Goal: Task Accomplishment & Management: Use online tool/utility

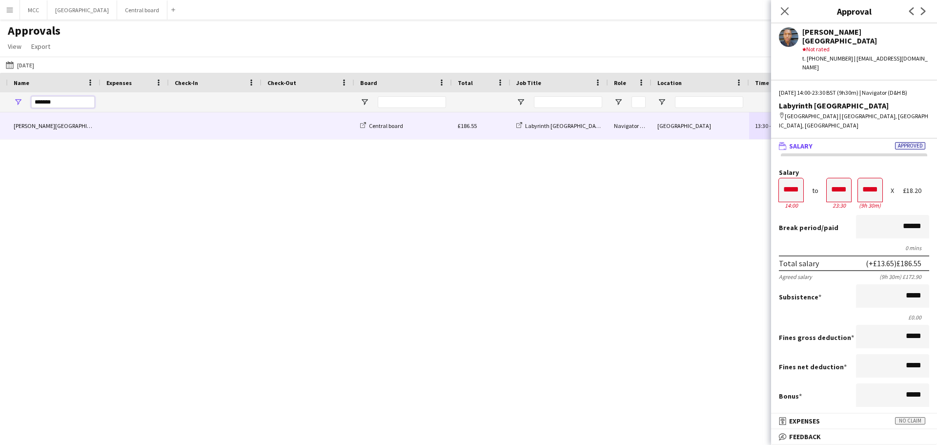
drag, startPoint x: 65, startPoint y: 102, endPoint x: 3, endPoint y: 111, distance: 62.6
click at [3, 111] on div at bounding box center [770, 102] width 1749 height 20
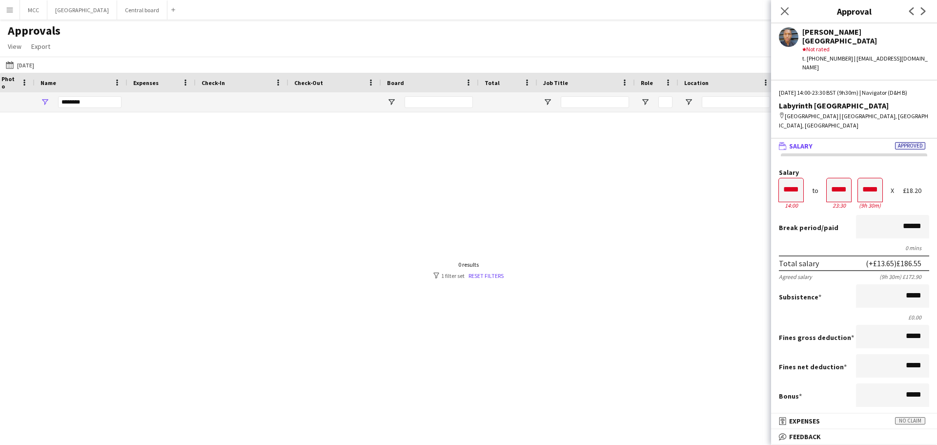
click at [83, 131] on div at bounding box center [468, 266] width 937 height 308
drag, startPoint x: 93, startPoint y: 100, endPoint x: 35, endPoint y: 99, distance: 58.1
click at [35, 99] on div "********" at bounding box center [81, 102] width 93 height 20
click at [98, 106] on input "********" at bounding box center [89, 102] width 63 height 12
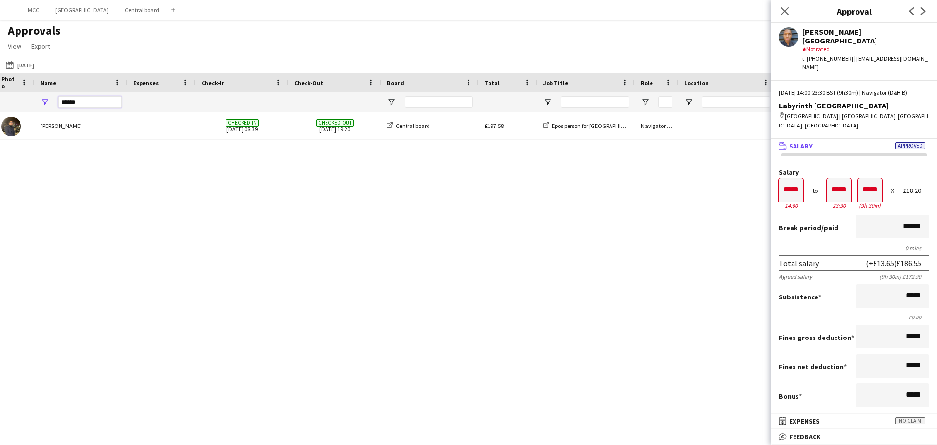
type input "******"
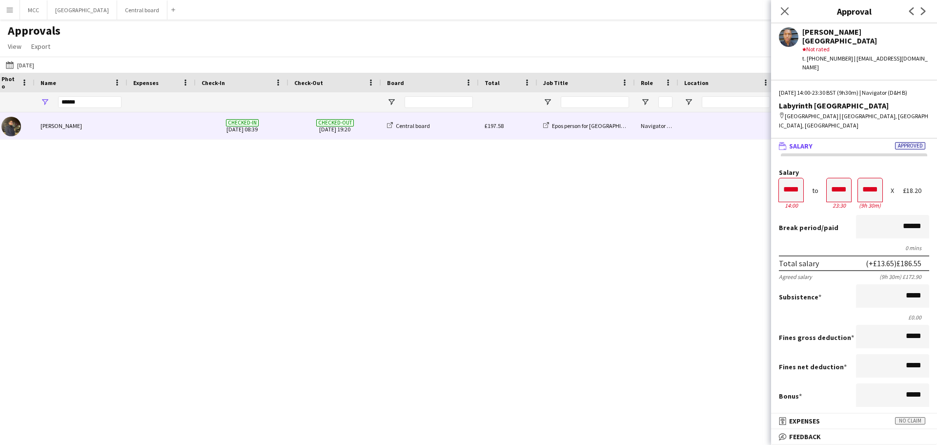
click at [92, 129] on div "[PERSON_NAME]" at bounding box center [81, 125] width 93 height 27
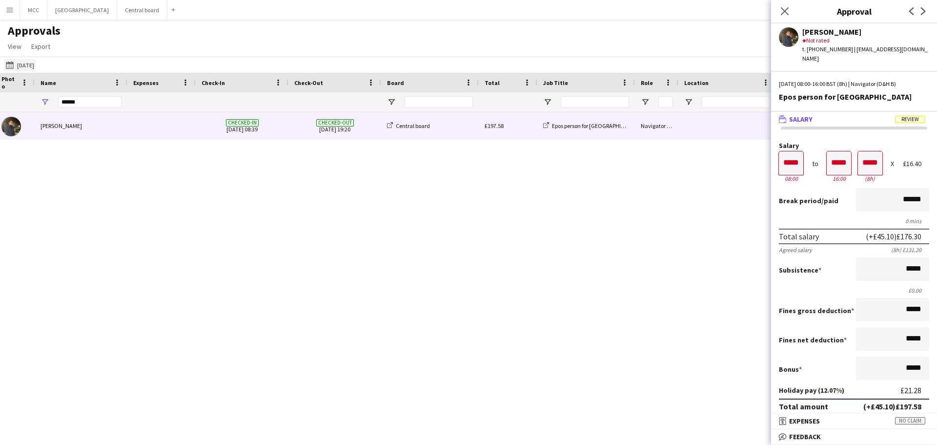
click at [29, 62] on button "[DATE] [DATE]" at bounding box center [20, 65] width 32 height 12
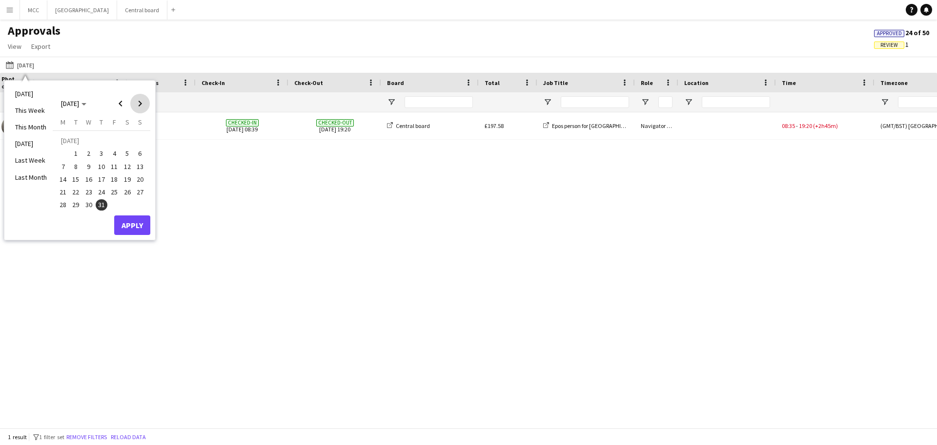
click at [135, 102] on span "Next month" at bounding box center [140, 104] width 20 height 20
click at [124, 101] on span "Previous month" at bounding box center [121, 104] width 20 height 20
click at [75, 203] on span "29" at bounding box center [76, 205] width 12 height 12
click at [139, 103] on span "Next month" at bounding box center [140, 104] width 20 height 20
click at [143, 154] on span "10" at bounding box center [140, 156] width 12 height 12
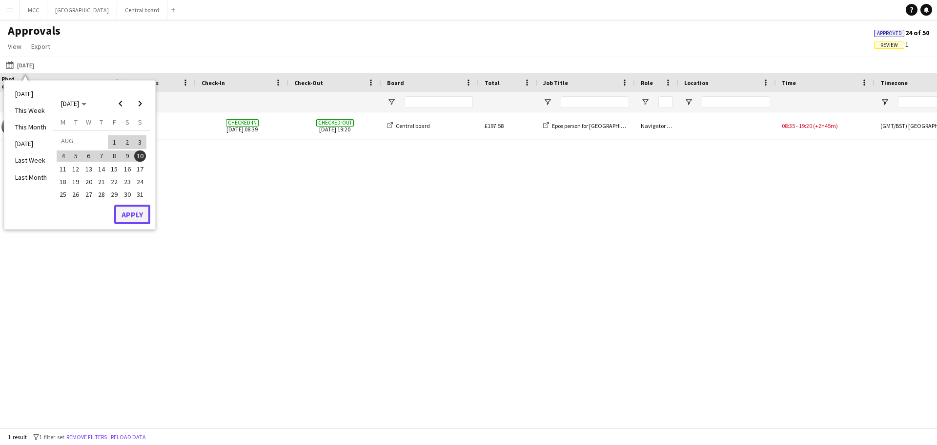
click at [137, 215] on button "Apply" at bounding box center [132, 215] width 36 height 20
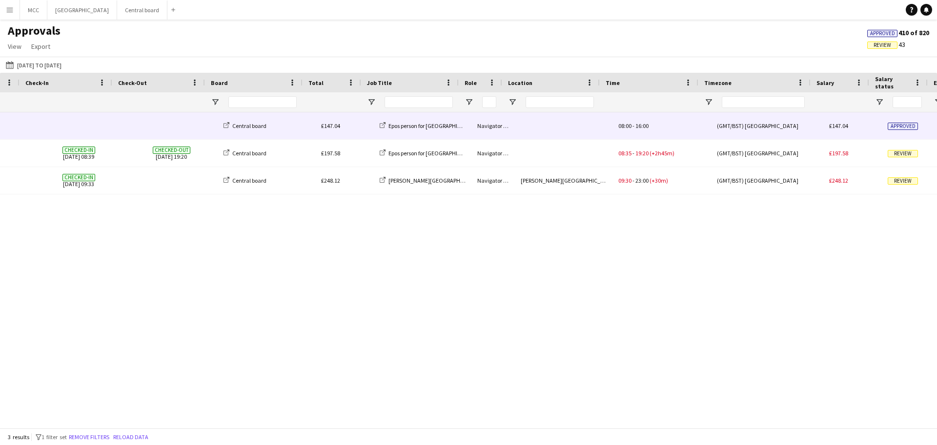
scroll to position [0, 241]
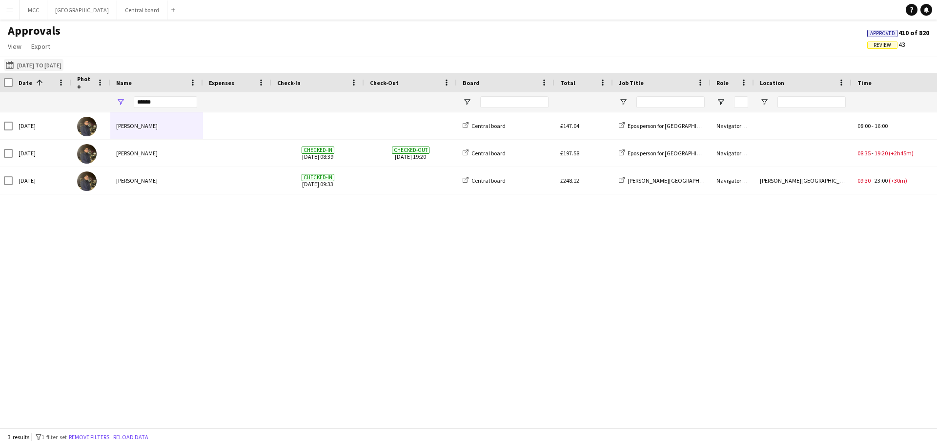
click at [42, 65] on button "[DATE] [DATE] to [DATE]" at bounding box center [34, 65] width 60 height 12
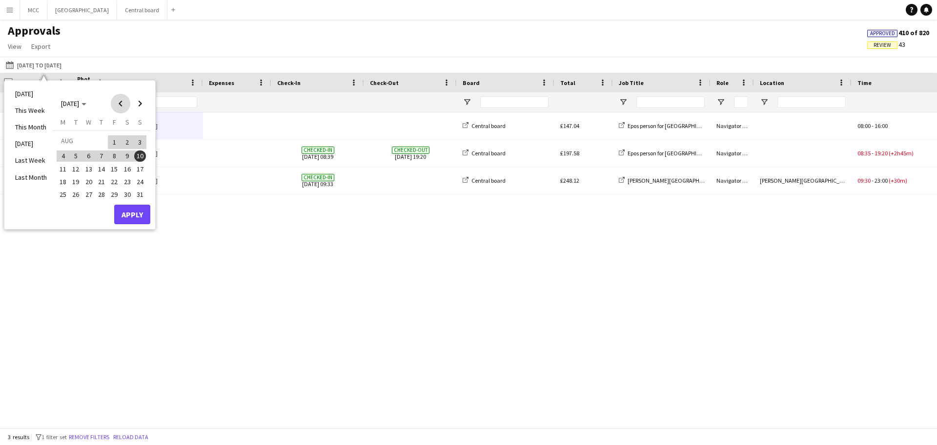
click at [119, 103] on span "Previous month" at bounding box center [121, 104] width 20 height 20
click at [60, 201] on span "28" at bounding box center [63, 205] width 12 height 12
click at [144, 104] on span "Next month" at bounding box center [140, 104] width 20 height 20
click at [143, 158] on span "10" at bounding box center [140, 156] width 12 height 12
click at [134, 219] on button "Apply" at bounding box center [132, 215] width 36 height 20
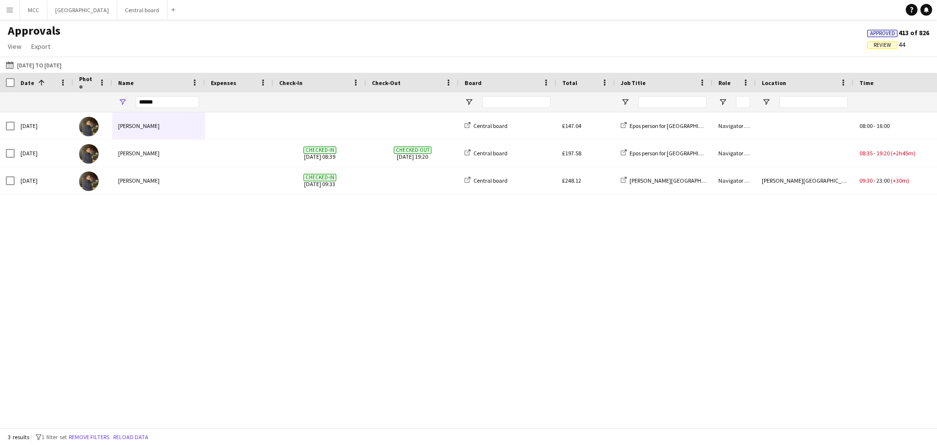
click at [473, 287] on div "Checked-in [DATE] 08:39 Checked-out [DATE] 19:20 Central board £197.58 Epos per…" at bounding box center [468, 266] width 937 height 308
drag, startPoint x: 178, startPoint y: 106, endPoint x: 120, endPoint y: 103, distance: 58.2
click at [120, 103] on div "******" at bounding box center [158, 102] width 93 height 20
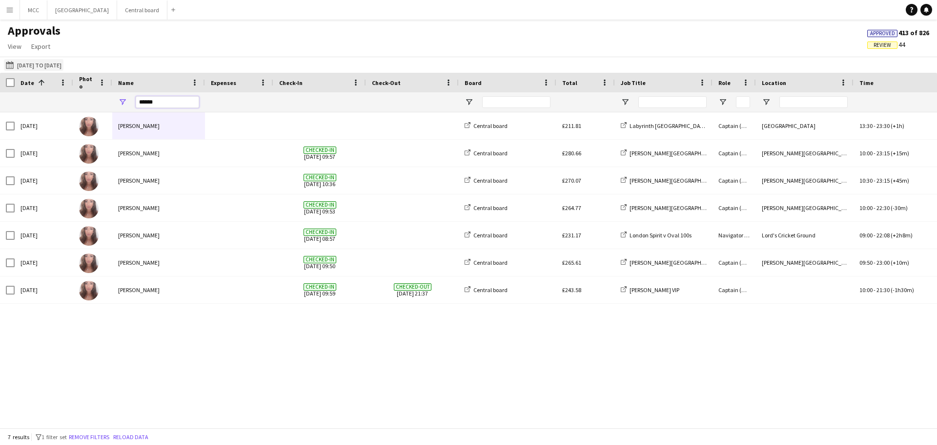
type input "******"
click at [48, 68] on button "[DATE] [DATE] to [DATE]" at bounding box center [34, 65] width 60 height 12
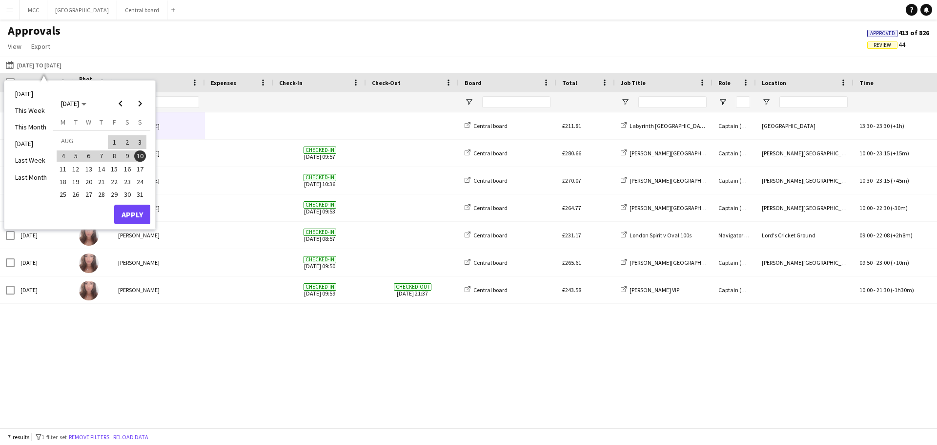
click at [141, 195] on span "31" at bounding box center [140, 194] width 12 height 12
click at [142, 209] on button "Apply" at bounding box center [132, 215] width 36 height 20
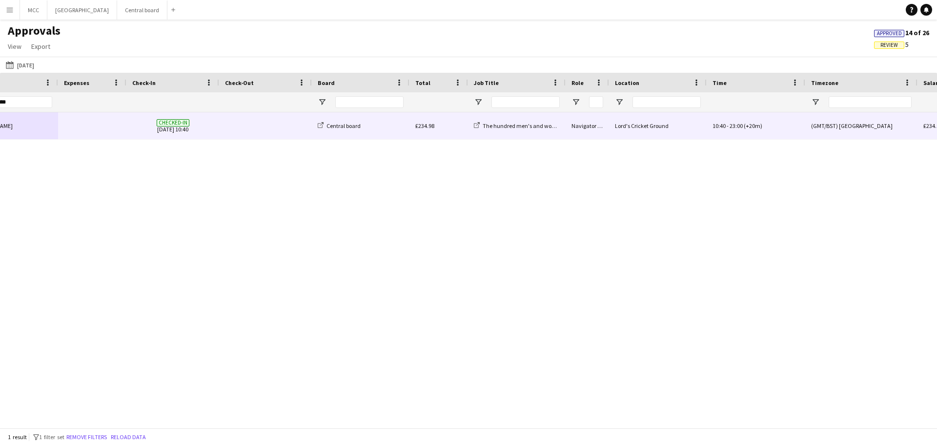
scroll to position [0, 172]
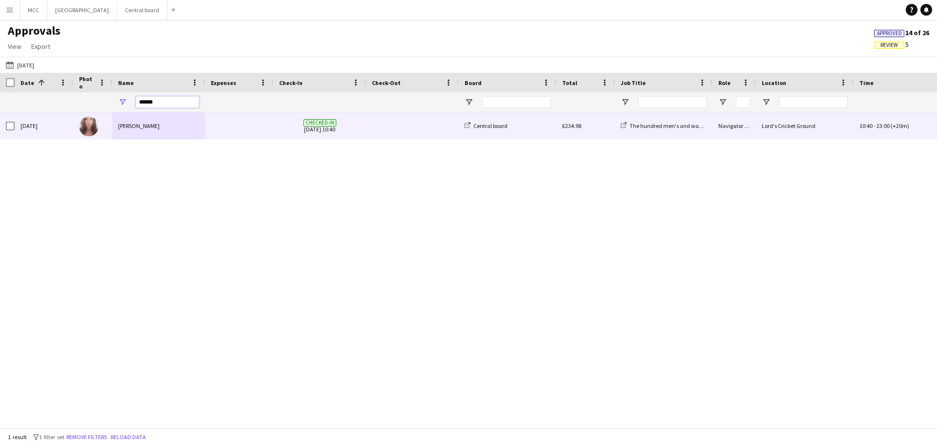
drag, startPoint x: 166, startPoint y: 105, endPoint x: 110, endPoint y: 112, distance: 56.1
click at [110, 112] on div "Role Location Time 1" at bounding box center [468, 250] width 937 height 355
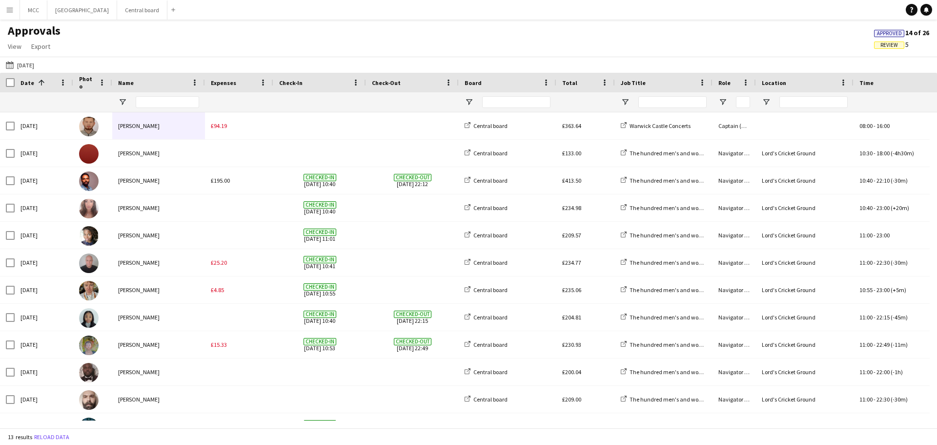
click at [5, 7] on button "Menu" at bounding box center [10, 10] width 20 height 20
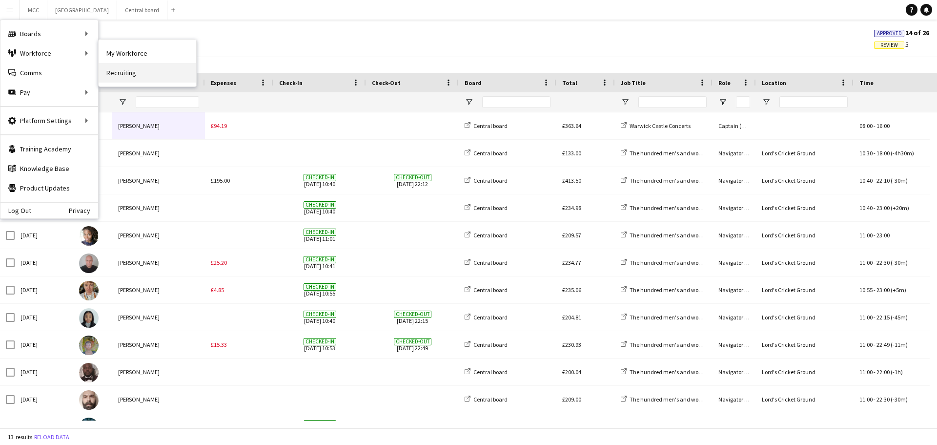
click at [122, 74] on link "Recruiting" at bounding box center [148, 73] width 98 height 20
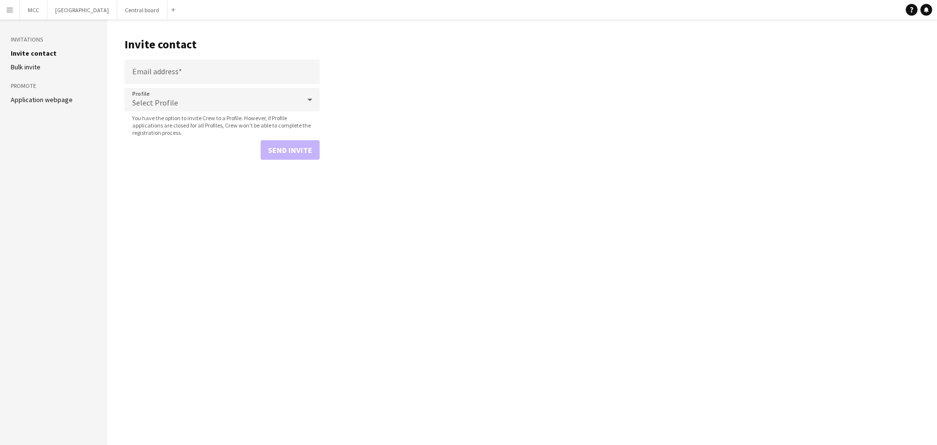
click at [54, 103] on link "Application webpage" at bounding box center [42, 99] width 62 height 9
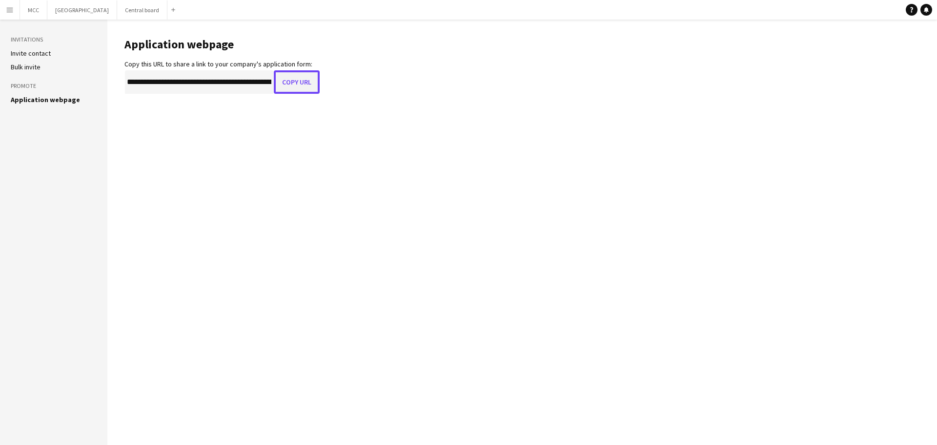
click at [295, 83] on button "Copy URL" at bounding box center [297, 81] width 46 height 23
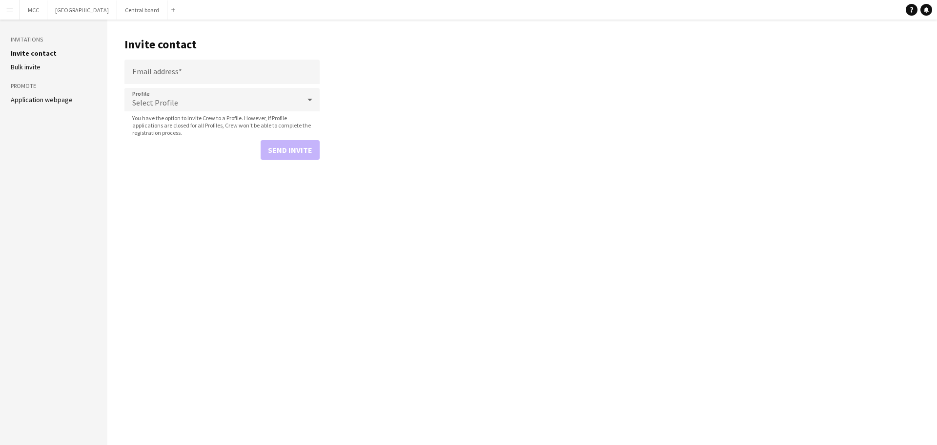
click at [43, 96] on link "Application webpage" at bounding box center [42, 99] width 62 height 9
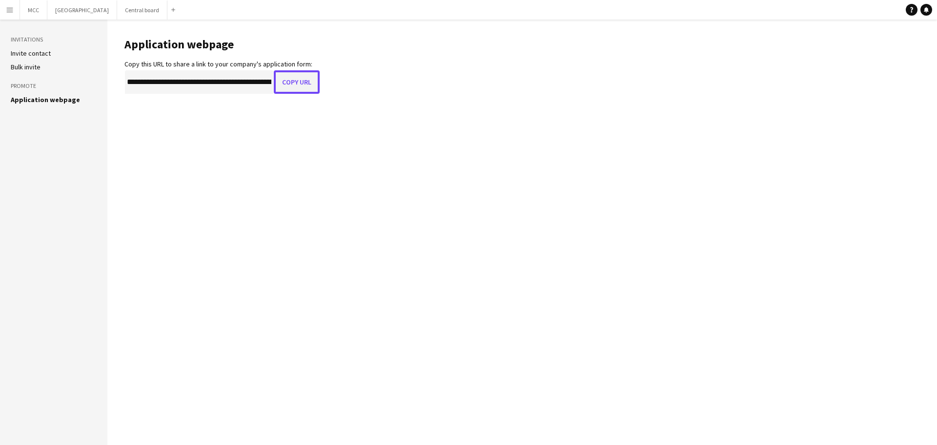
click at [297, 86] on button "Copy URL" at bounding box center [297, 81] width 46 height 23
